Goal: Navigation & Orientation: Find specific page/section

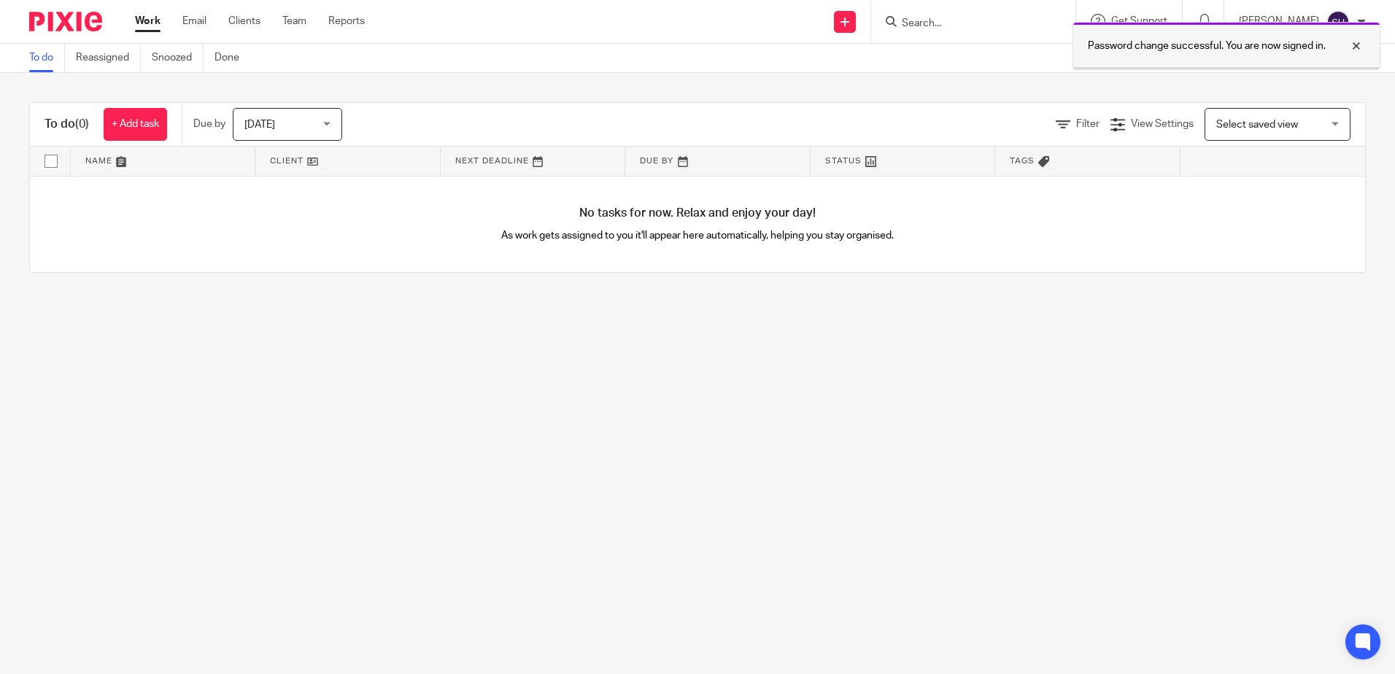
click at [1358, 46] on div at bounding box center [1344, 46] width 39 height 18
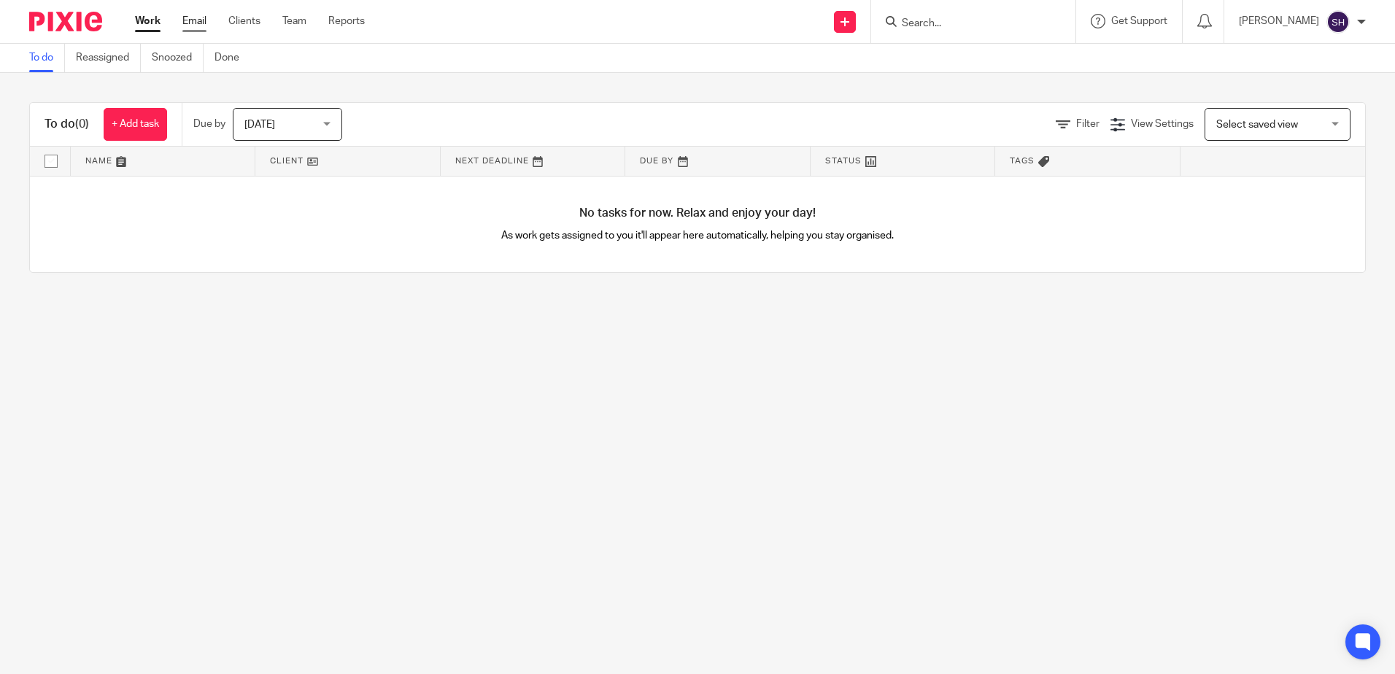
click at [183, 20] on link "Email" at bounding box center [194, 21] width 24 height 15
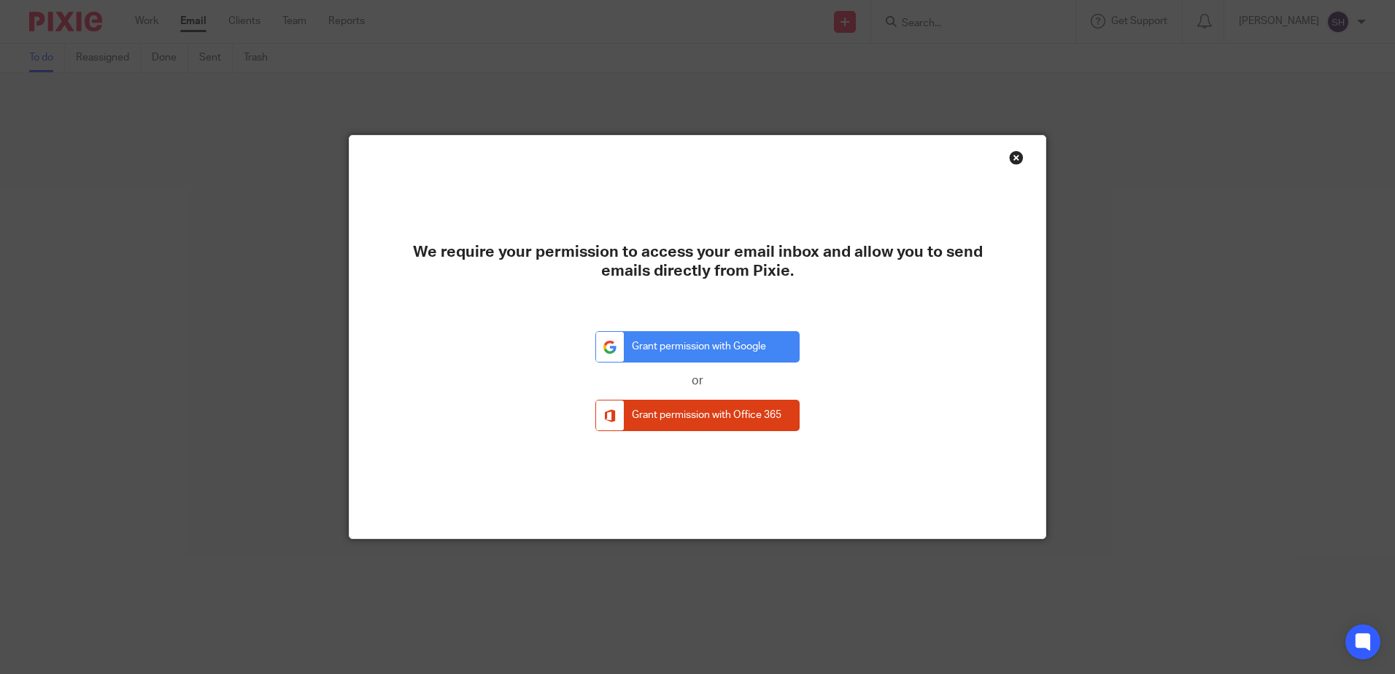
click at [1009, 158] on div "Close this dialog window" at bounding box center [1016, 157] width 15 height 15
